Goal: Navigation & Orientation: Go to known website

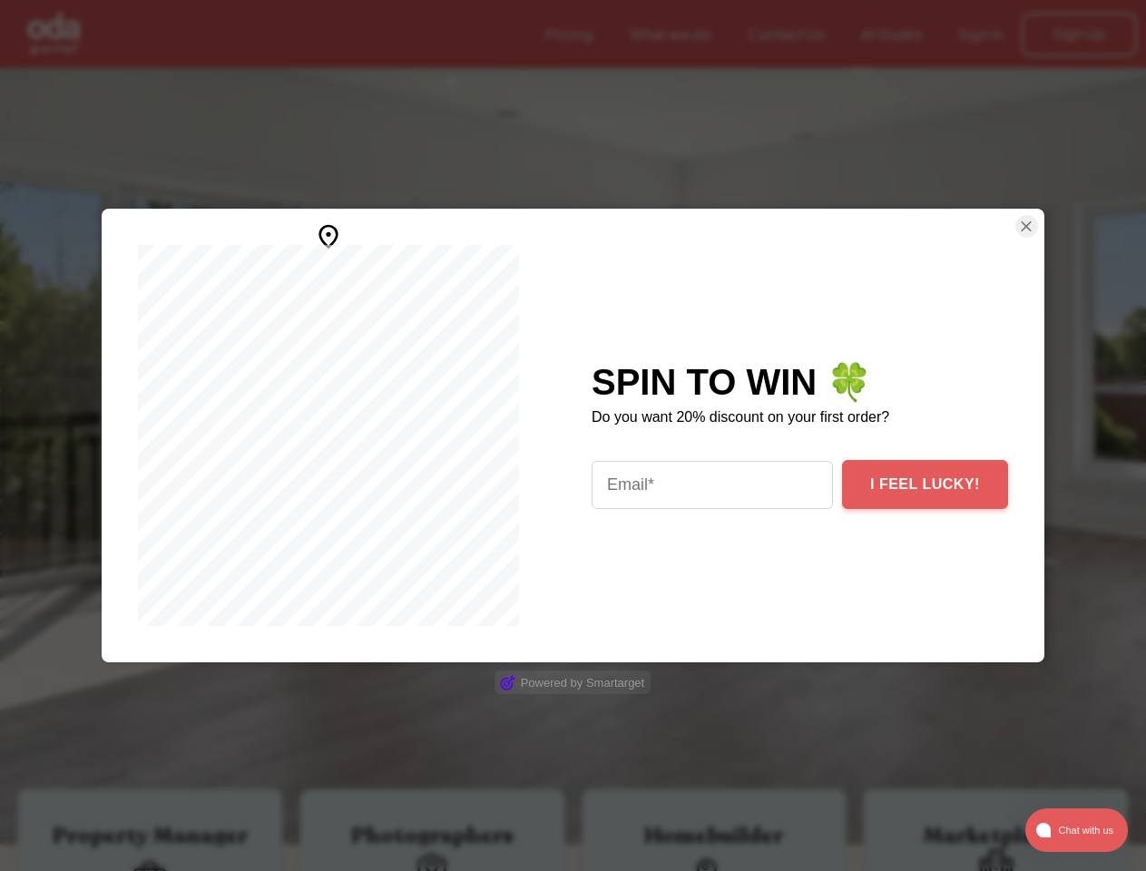
click at [573, 436] on div "SPIN TO WIN 🍀 Do you want 20% discount on your first order? I FEEL LUCKY!" at bounding box center [799, 436] width 489 height 454
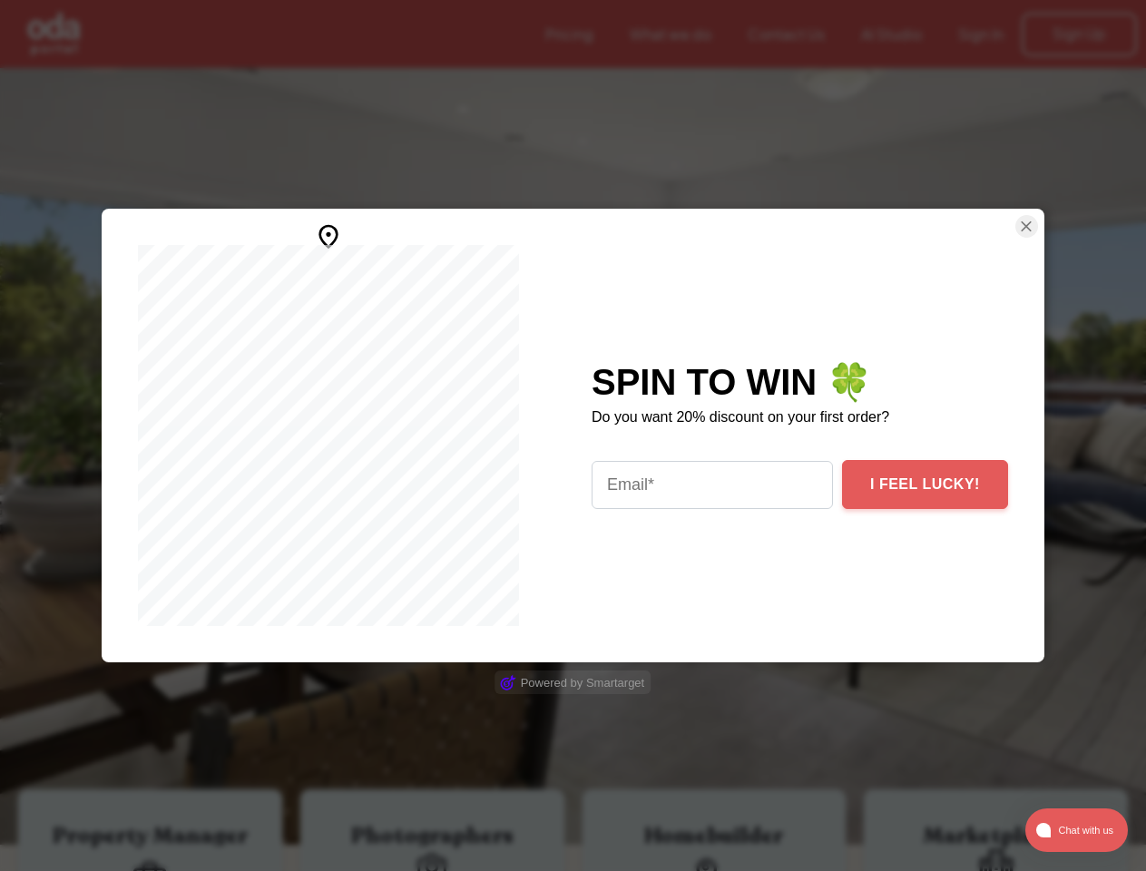
click at [1020, 226] on img "Close Smartarget Popup" at bounding box center [1026, 226] width 18 height 23
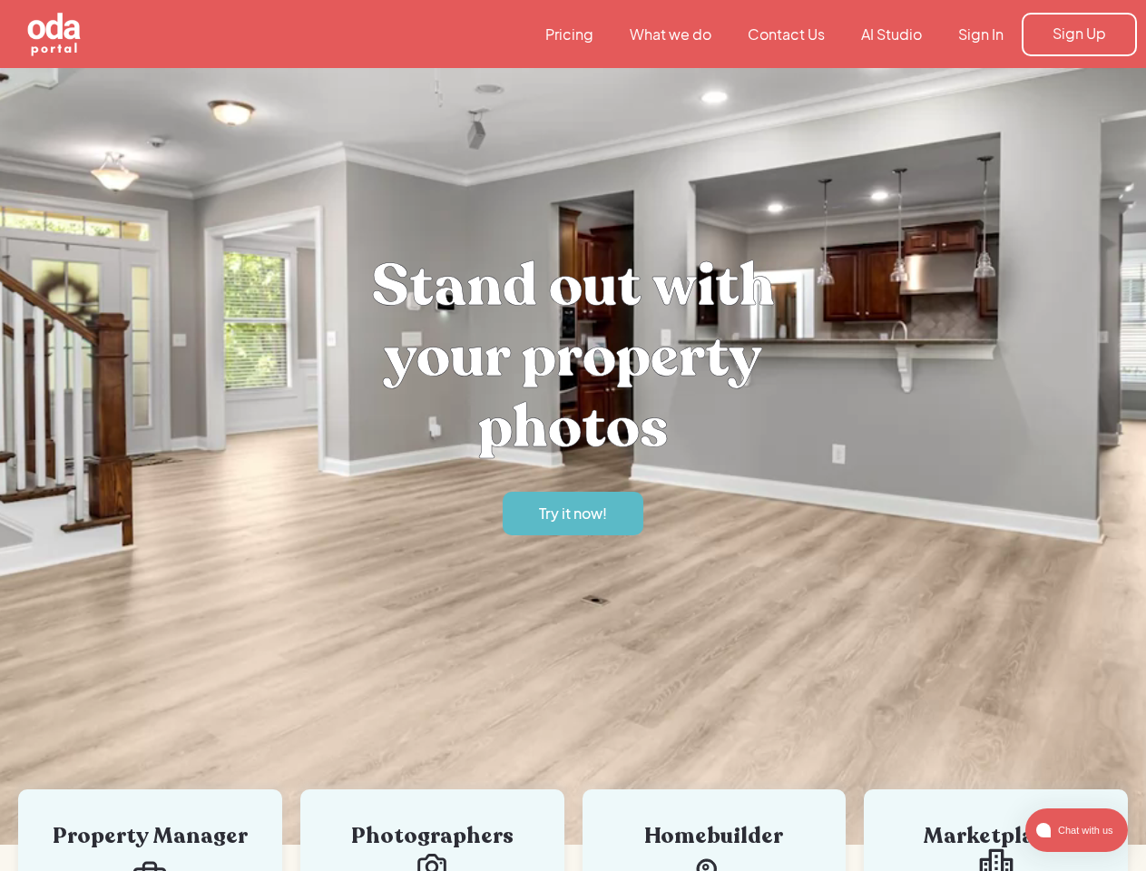
click at [1076, 830] on span "Chat with us" at bounding box center [1084, 830] width 66 height 20
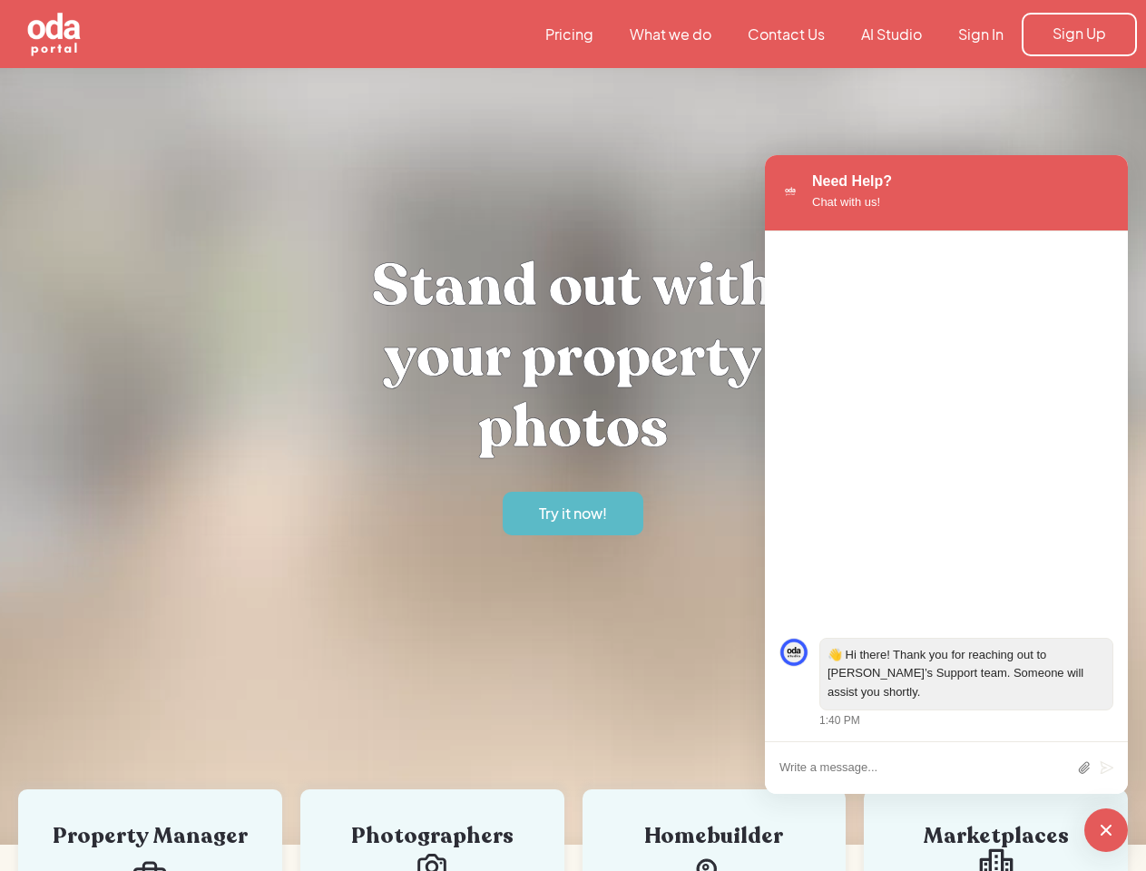
click at [802, 870] on html "SPIN TO WIN 🍀 Do you want 20% discount on your first order? I FEEL LUCKY! Power…" at bounding box center [573, 435] width 1146 height 871
